Goal: Task Accomplishment & Management: Use online tool/utility

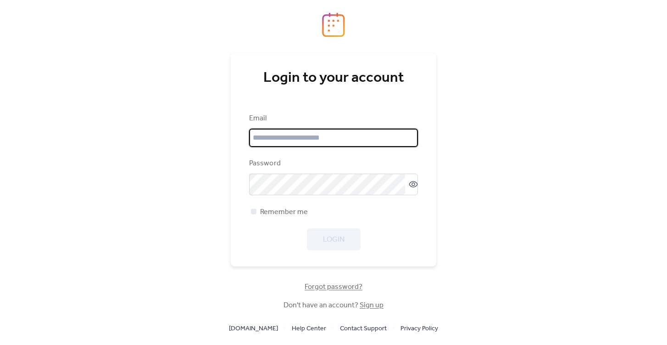
type input "**********"
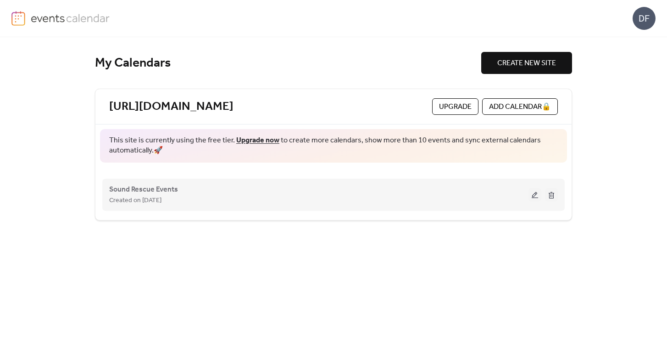
click at [270, 198] on div "Created on [DATE]" at bounding box center [318, 200] width 419 height 11
click at [536, 197] on button at bounding box center [535, 195] width 13 height 14
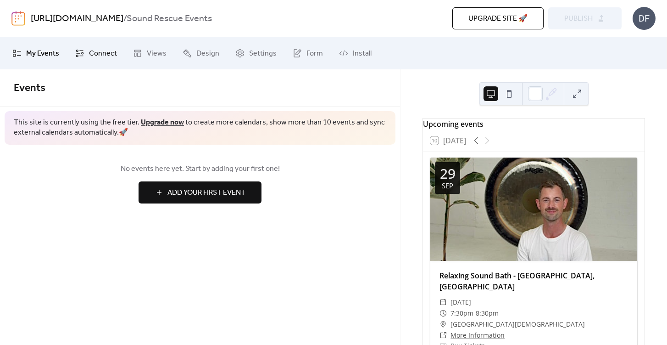
click at [87, 56] on link "Connect" at bounding box center [96, 53] width 56 height 25
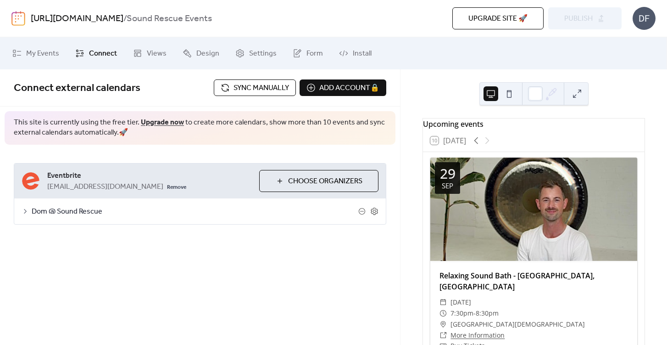
click at [235, 90] on span "Sync manually" at bounding box center [262, 88] width 56 height 11
click at [579, 13] on span "Publish" at bounding box center [578, 18] width 28 height 11
click at [259, 90] on span "Sync manually" at bounding box center [262, 88] width 56 height 11
click at [590, 20] on span "Publish" at bounding box center [578, 18] width 28 height 11
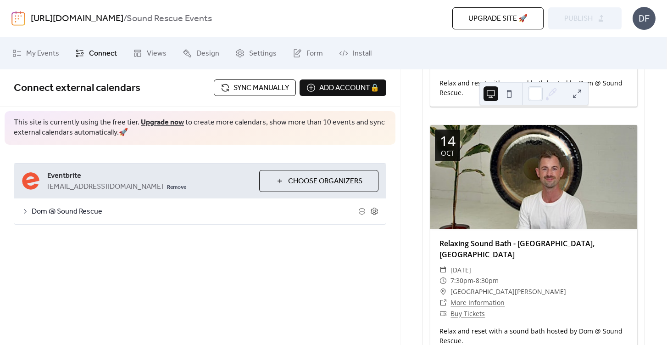
scroll to position [250, 0]
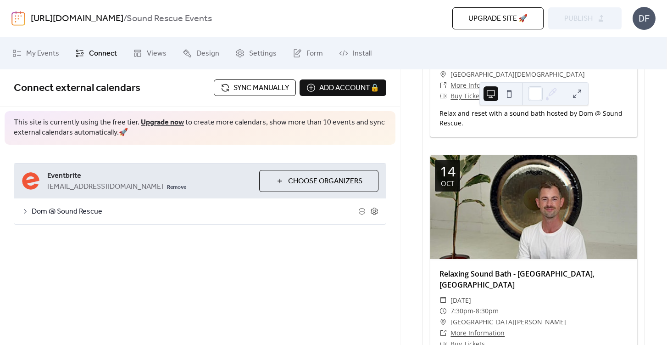
click at [257, 90] on span "Sync manually" at bounding box center [262, 88] width 56 height 11
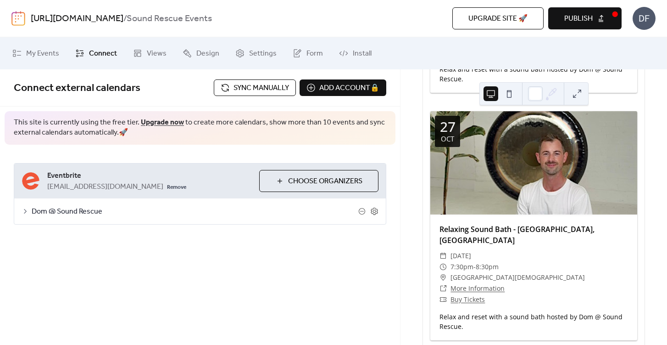
scroll to position [541, 0]
click at [582, 18] on span "Publish" at bounding box center [578, 18] width 28 height 11
